Goal: Find specific page/section: Find specific page/section

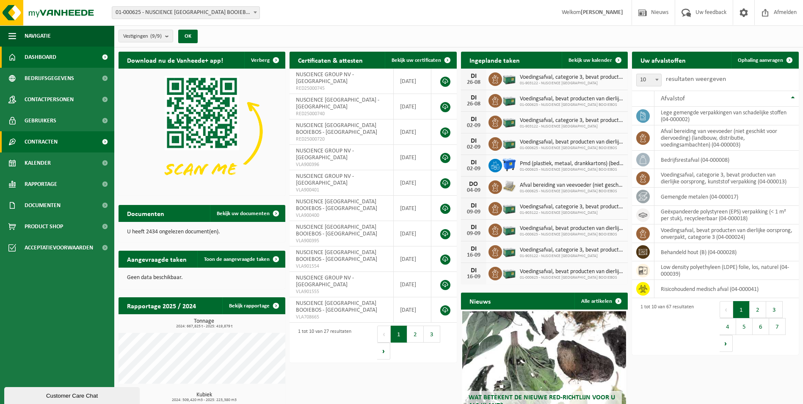
click at [40, 138] on span "Contracten" at bounding box center [41, 141] width 33 height 21
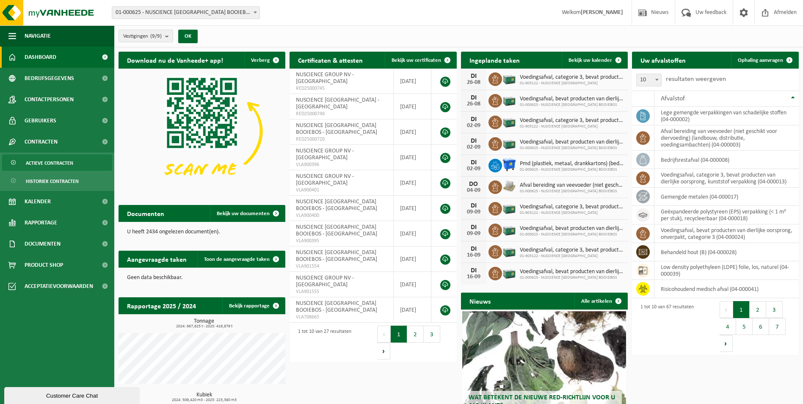
click at [69, 165] on span "Actieve contracten" at bounding box center [49, 163] width 47 height 16
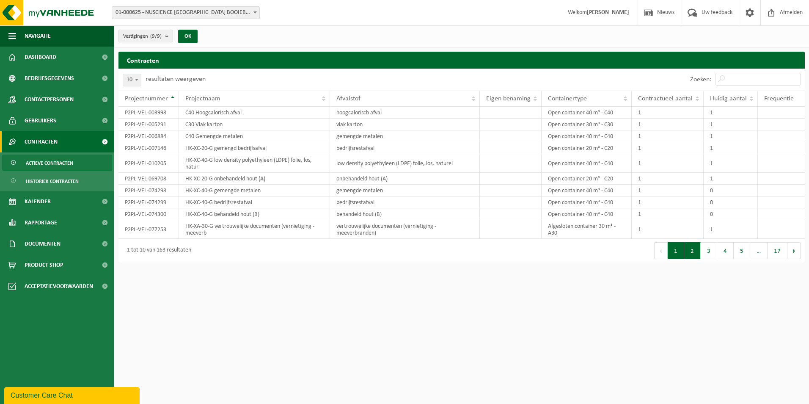
click at [692, 252] on button "2" at bounding box center [692, 250] width 17 height 17
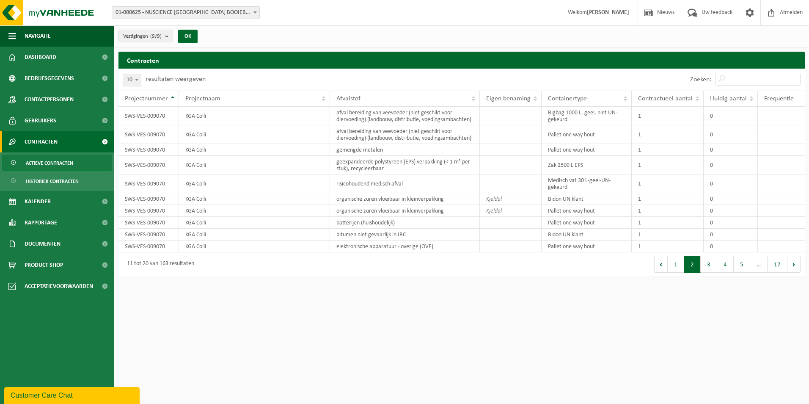
click at [710, 254] on div "Eerste Vorige 1 2 3 4 5 … 17 Volgende Laatste" at bounding box center [633, 264] width 343 height 24
click at [710, 264] on button "3" at bounding box center [709, 264] width 17 height 17
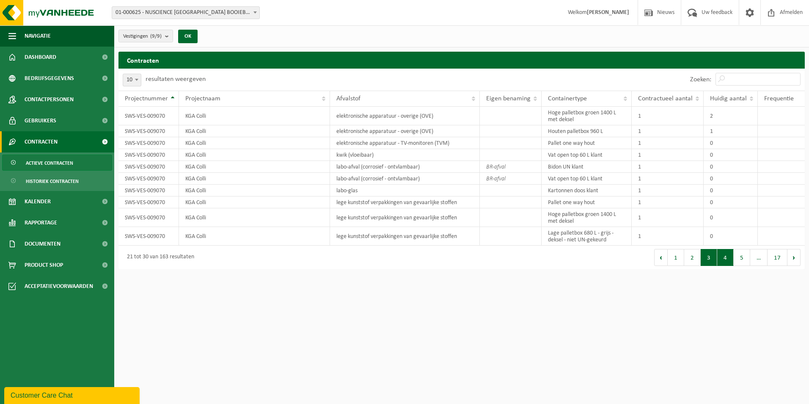
click at [722, 260] on button "4" at bounding box center [725, 257] width 17 height 17
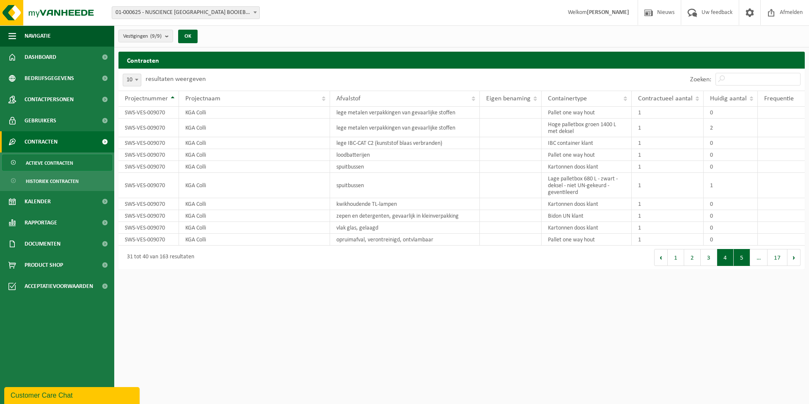
click at [737, 255] on button "5" at bounding box center [742, 257] width 17 height 17
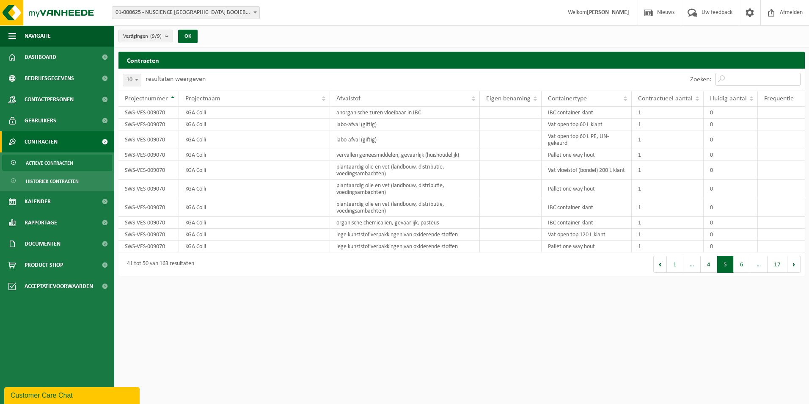
click at [742, 76] on input "Zoeken:" at bounding box center [758, 79] width 85 height 13
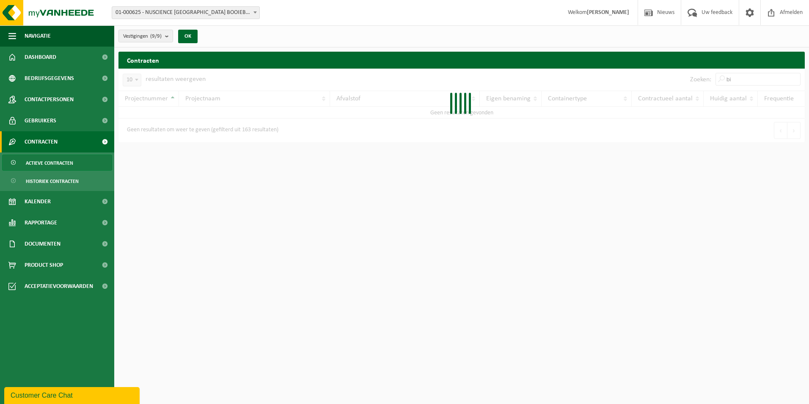
type input "b"
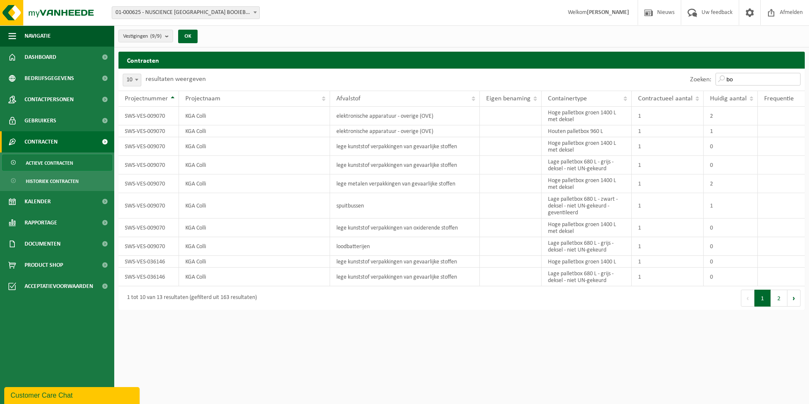
type input "b"
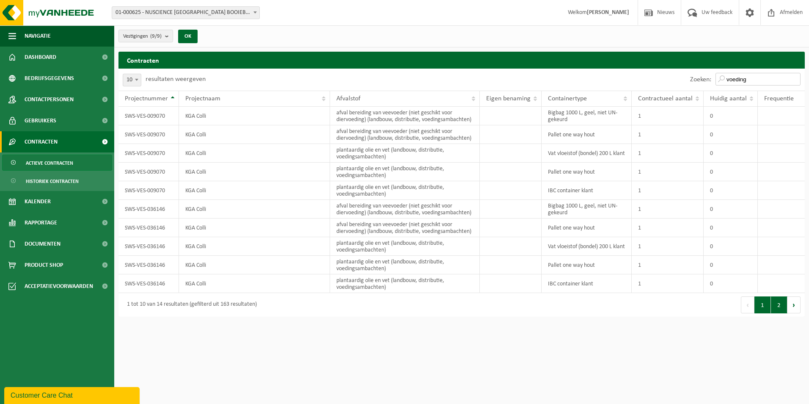
type input "voeding"
click at [780, 307] on button "2" at bounding box center [779, 304] width 17 height 17
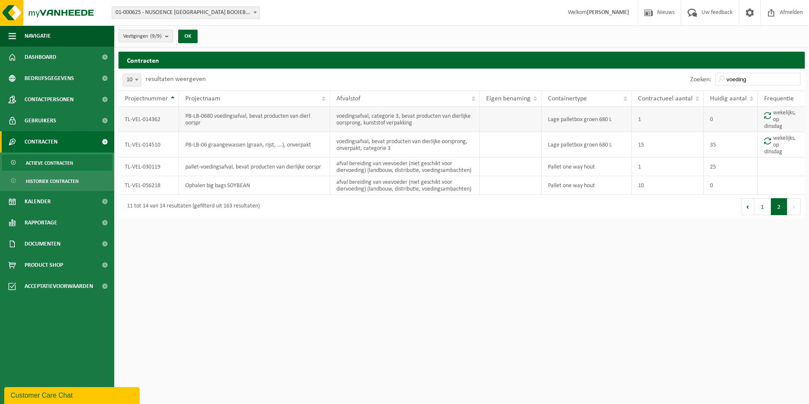
click at [780, 114] on td "wekelijks, op dinsdag" at bounding box center [781, 119] width 47 height 25
click at [138, 120] on td "TL-VEL-014362" at bounding box center [149, 119] width 61 height 25
click at [141, 120] on td "TL-VEL-014362" at bounding box center [149, 119] width 61 height 25
click at [785, 113] on td "wekelijks, op dinsdag" at bounding box center [781, 119] width 47 height 25
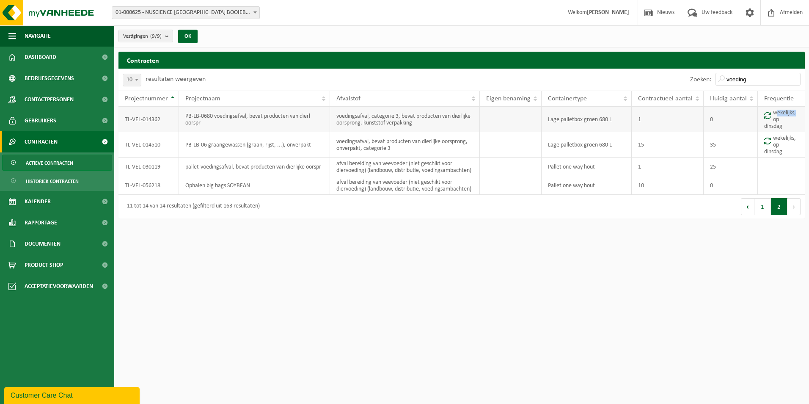
click at [785, 113] on td "wekelijks, op dinsdag" at bounding box center [781, 119] width 47 height 25
click at [49, 164] on span "Actieve contracten" at bounding box center [49, 163] width 47 height 16
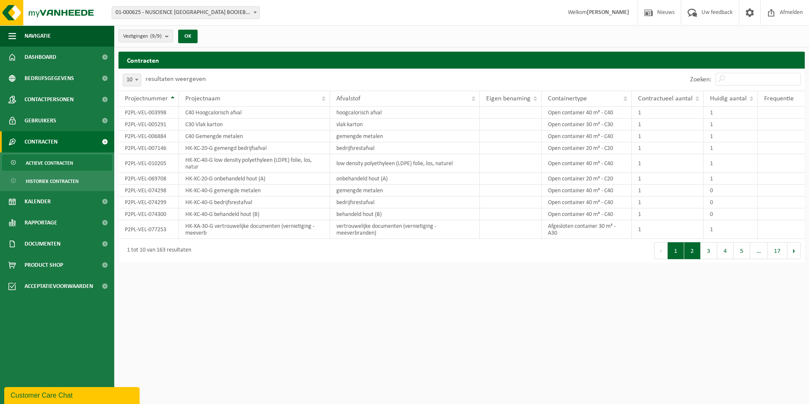
click at [692, 252] on button "2" at bounding box center [692, 250] width 17 height 17
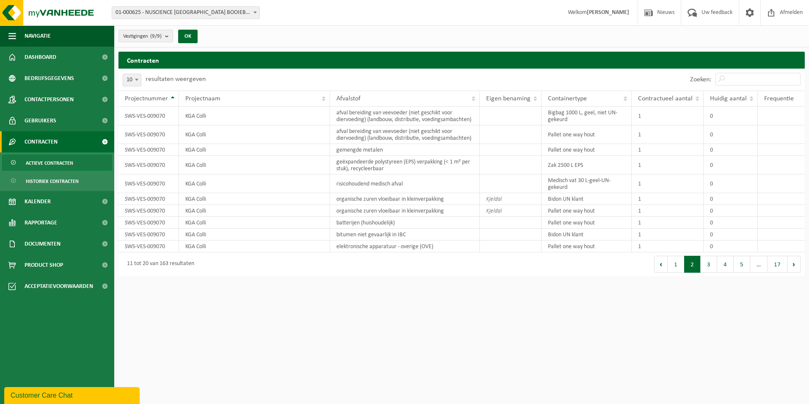
click at [712, 263] on button "3" at bounding box center [709, 264] width 17 height 17
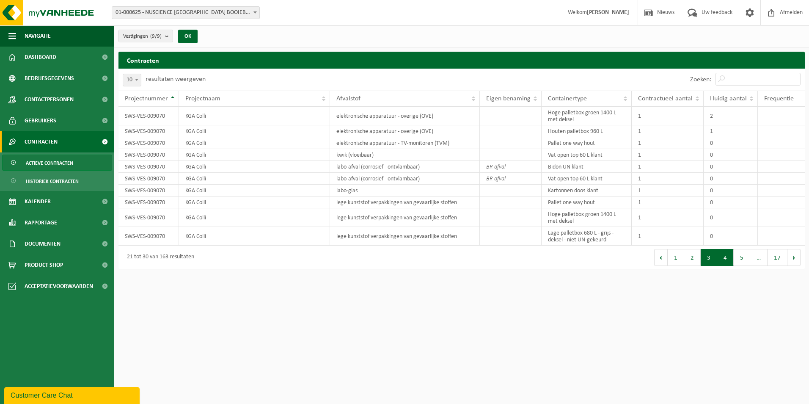
click at [730, 257] on button "4" at bounding box center [725, 257] width 17 height 17
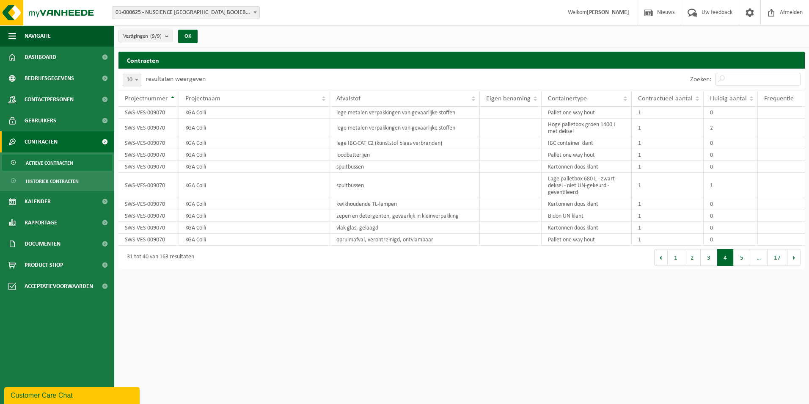
drag, startPoint x: 732, startPoint y: 258, endPoint x: 744, endPoint y: 261, distance: 11.7
click at [744, 261] on button "5" at bounding box center [742, 257] width 17 height 17
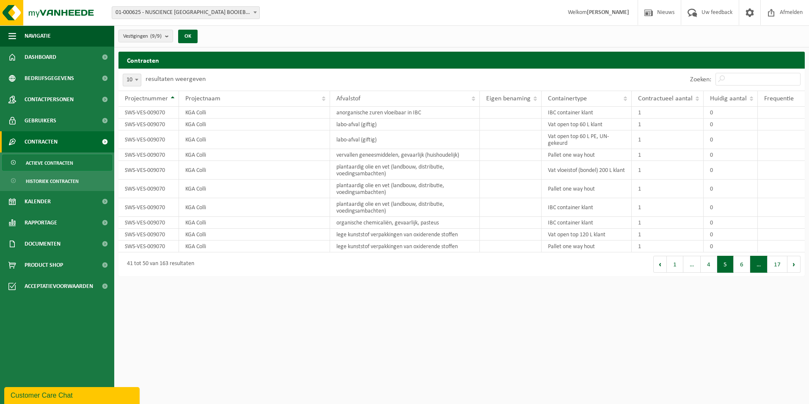
click at [757, 260] on span "…" at bounding box center [758, 264] width 17 height 17
click at [770, 265] on button "17" at bounding box center [778, 264] width 20 height 17
